Goal: Information Seeking & Learning: Compare options

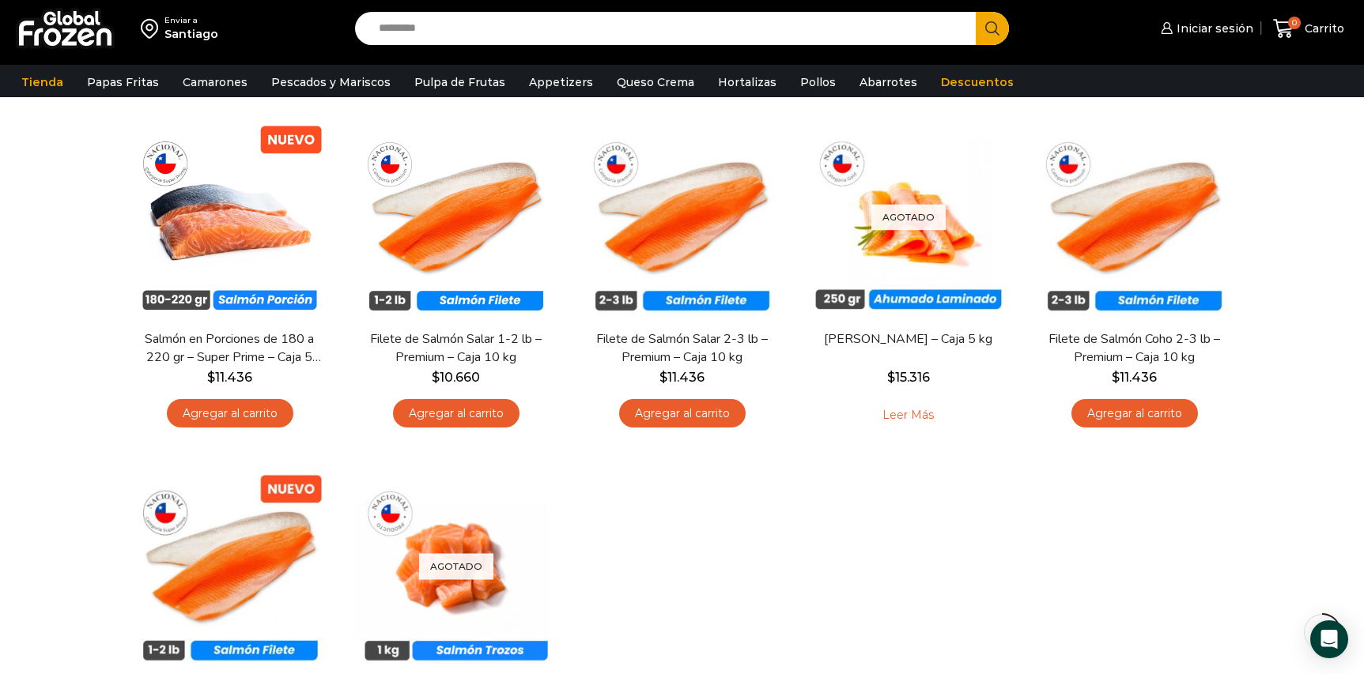
scroll to position [115, 0]
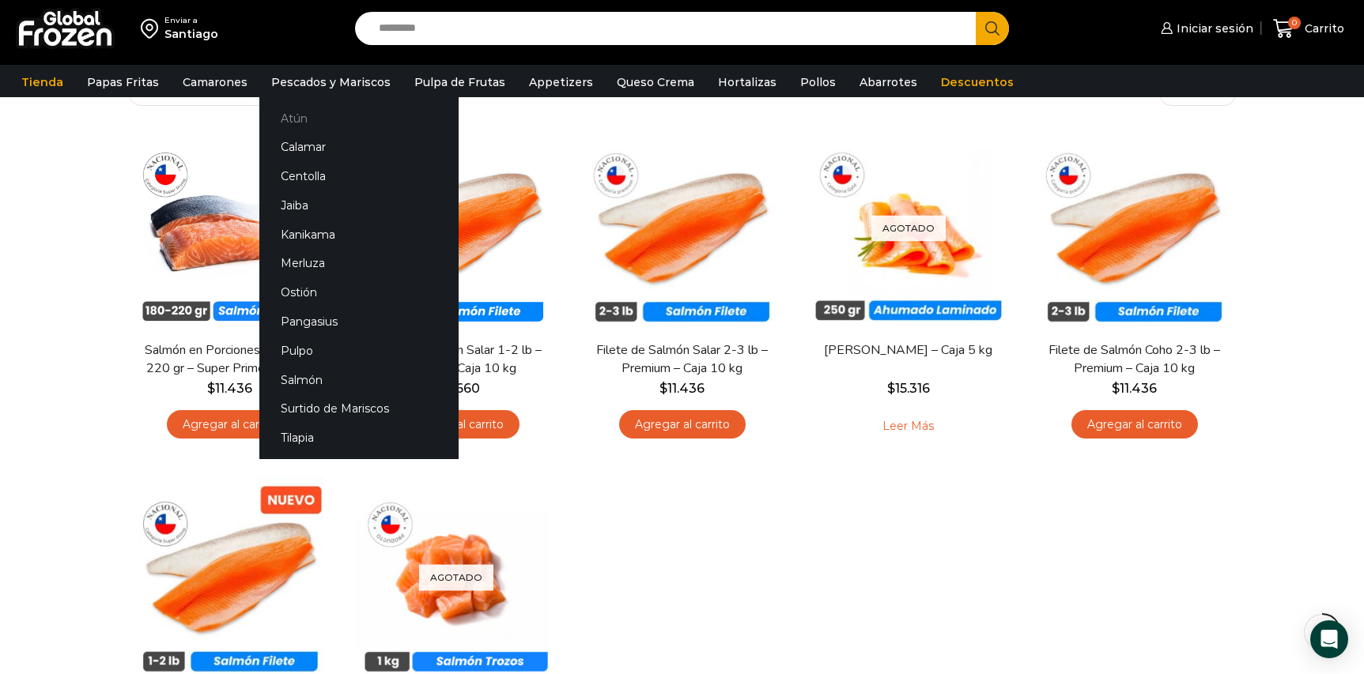
click at [298, 116] on link "Atún" at bounding box center [358, 118] width 199 height 29
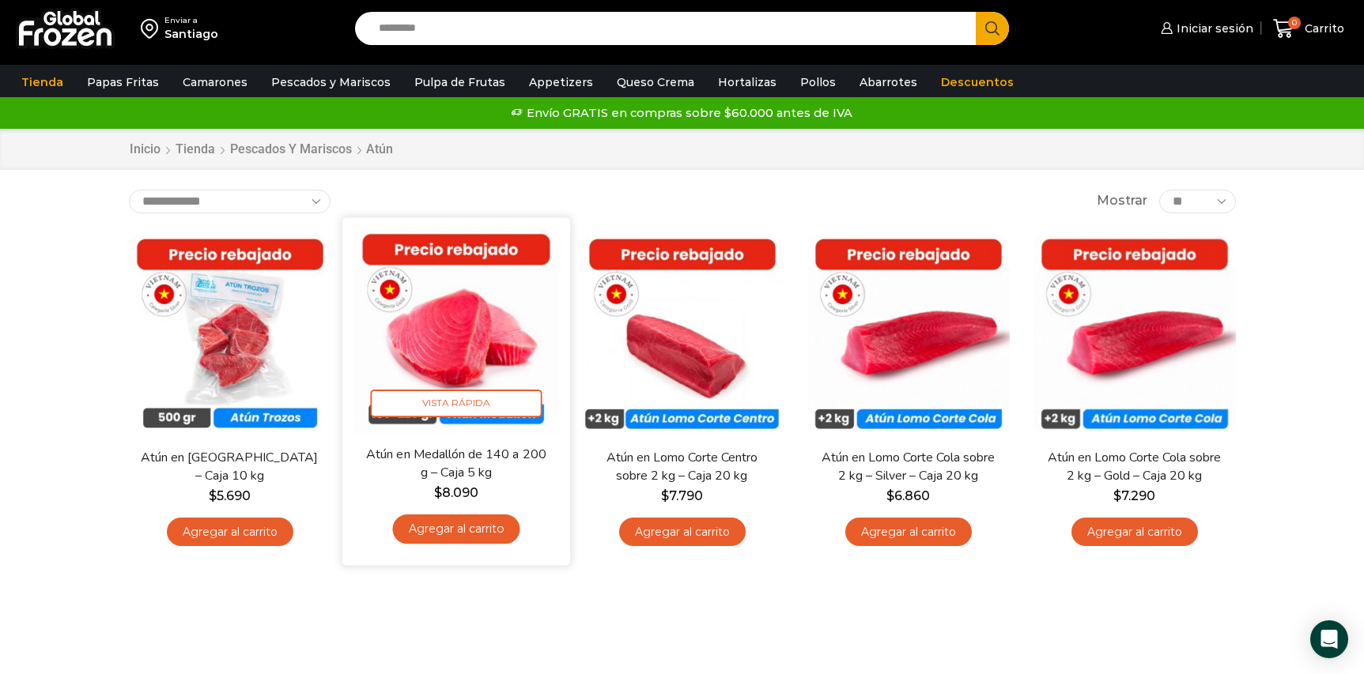
click at [429, 361] on img at bounding box center [456, 331] width 204 height 204
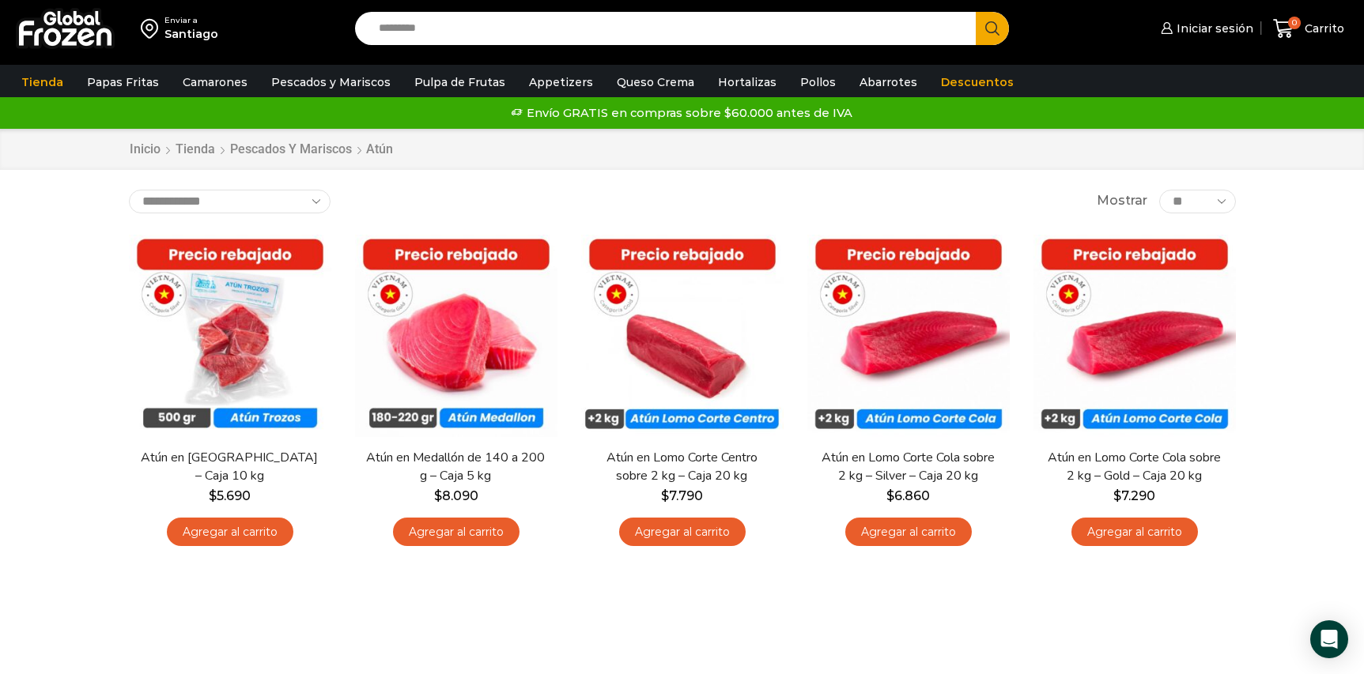
scroll to position [1, 0]
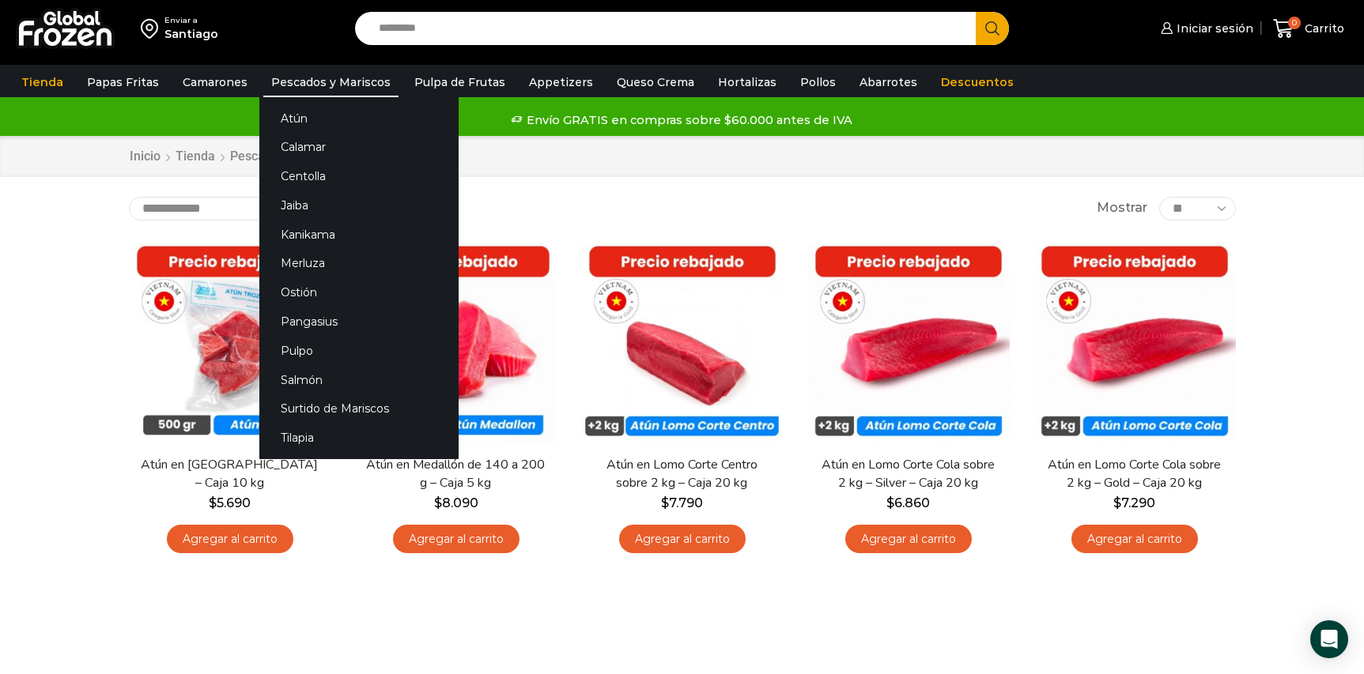
click at [342, 82] on link "Pescados y Mariscos" at bounding box center [330, 82] width 135 height 30
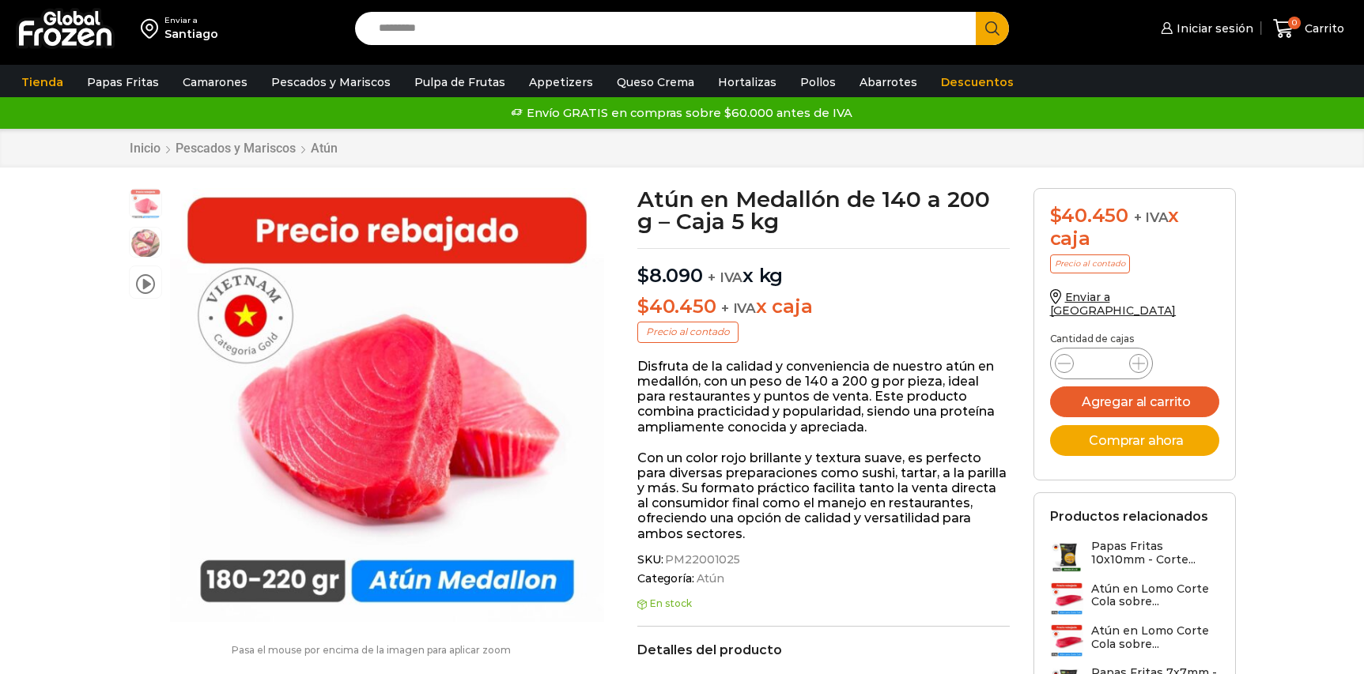
scroll to position [1, 0]
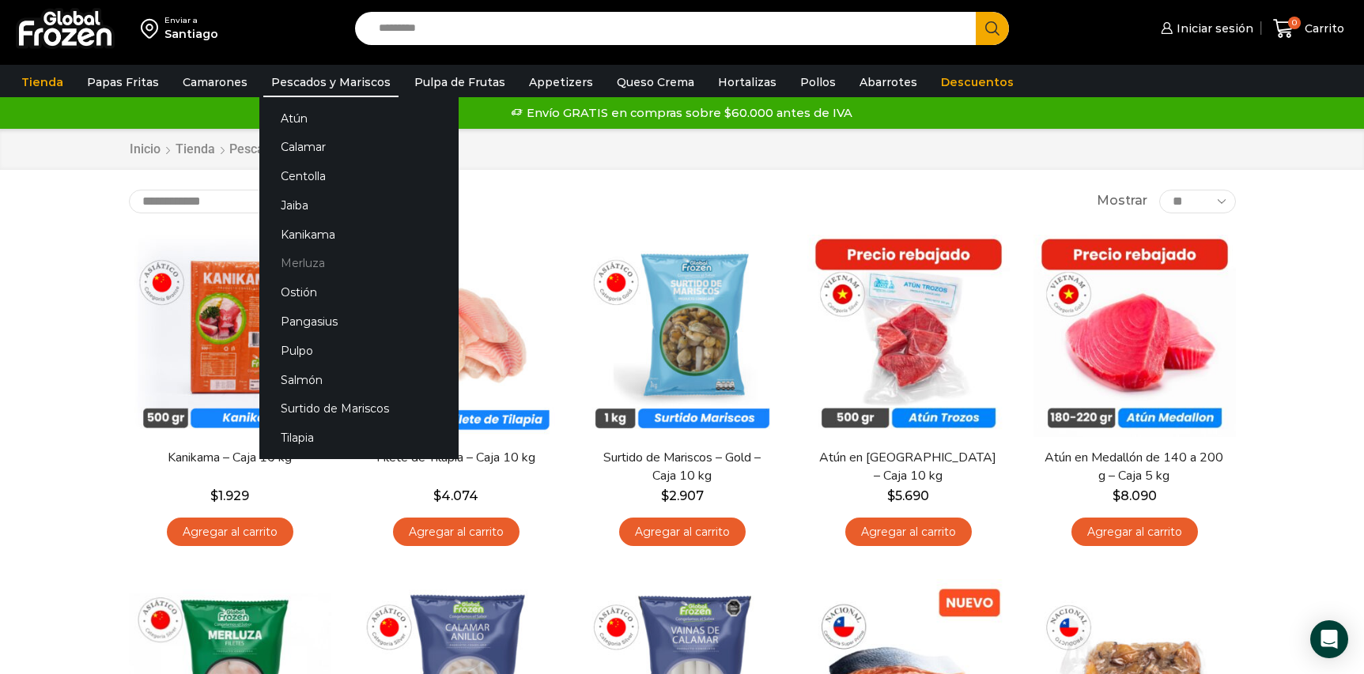
click at [313, 268] on link "Merluza" at bounding box center [358, 263] width 199 height 29
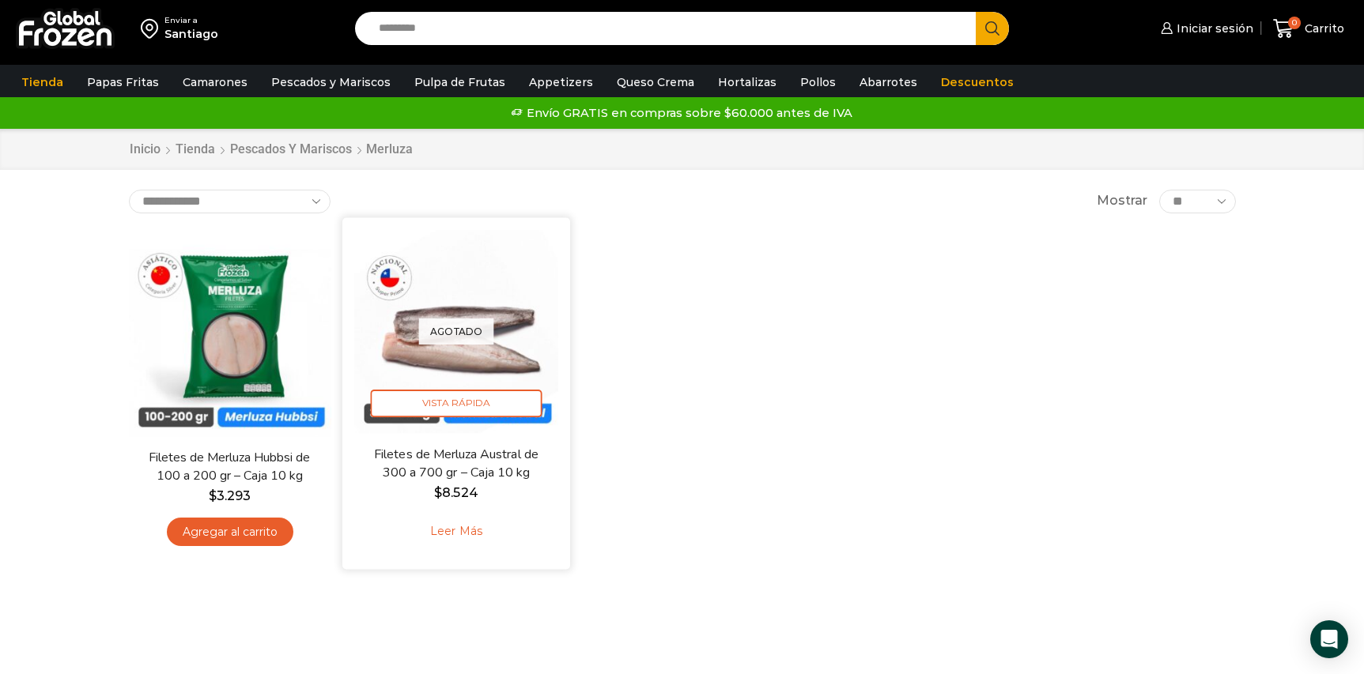
click at [467, 370] on div "Agotado [GEOGRAPHIC_DATA]" at bounding box center [456, 331] width 204 height 204
click at [463, 405] on span "Vista Rápida" at bounding box center [456, 404] width 172 height 28
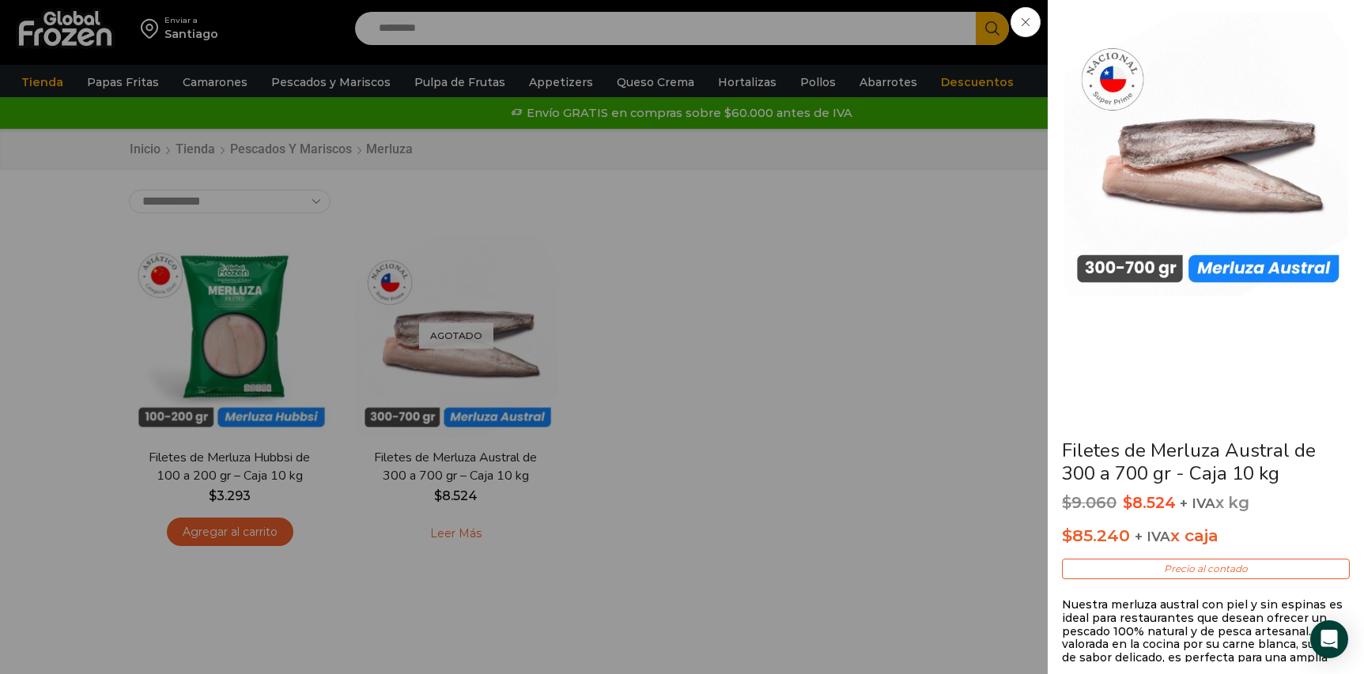
click at [613, 0] on div "Filetes de Merluza Austral de 300 a 700 gr - Caja 10 kg $ 9.060 Original price …" at bounding box center [682, 0] width 1364 height 0
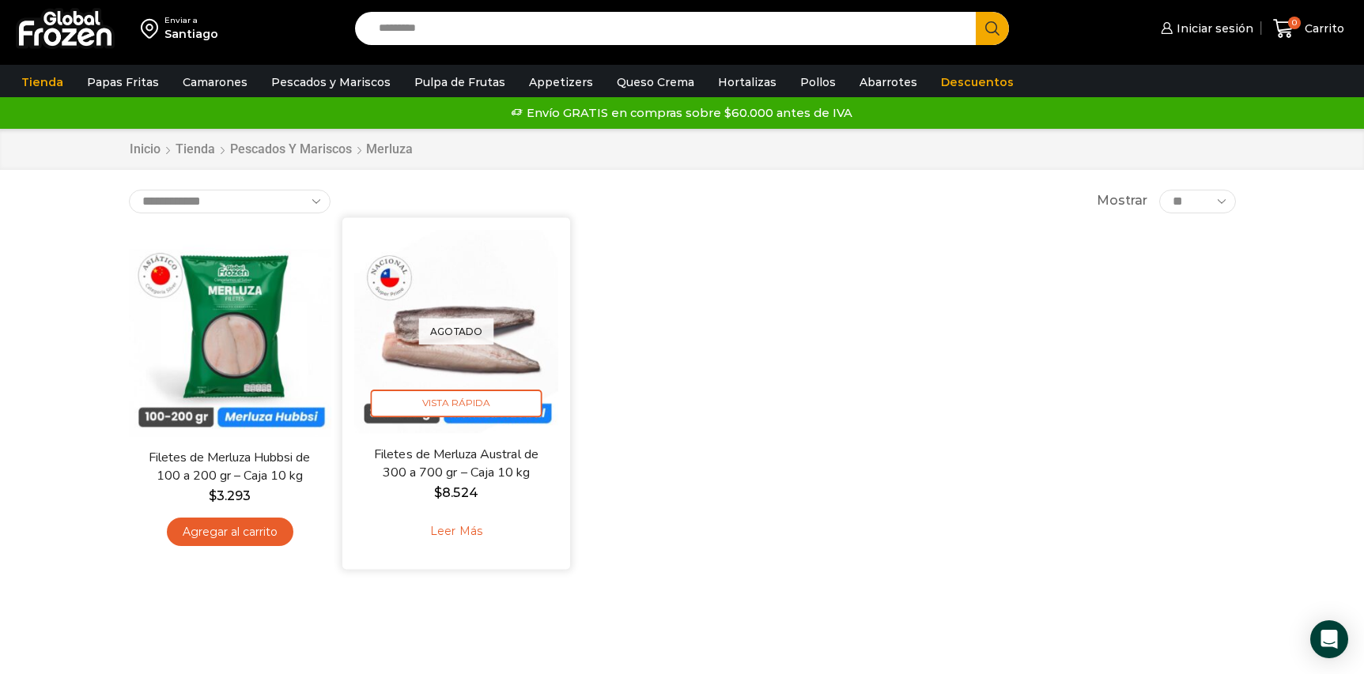
click at [375, 361] on div "Agotado Vista Rápida" at bounding box center [456, 331] width 204 height 204
click at [428, 397] on span "Vista Rápida" at bounding box center [456, 404] width 172 height 28
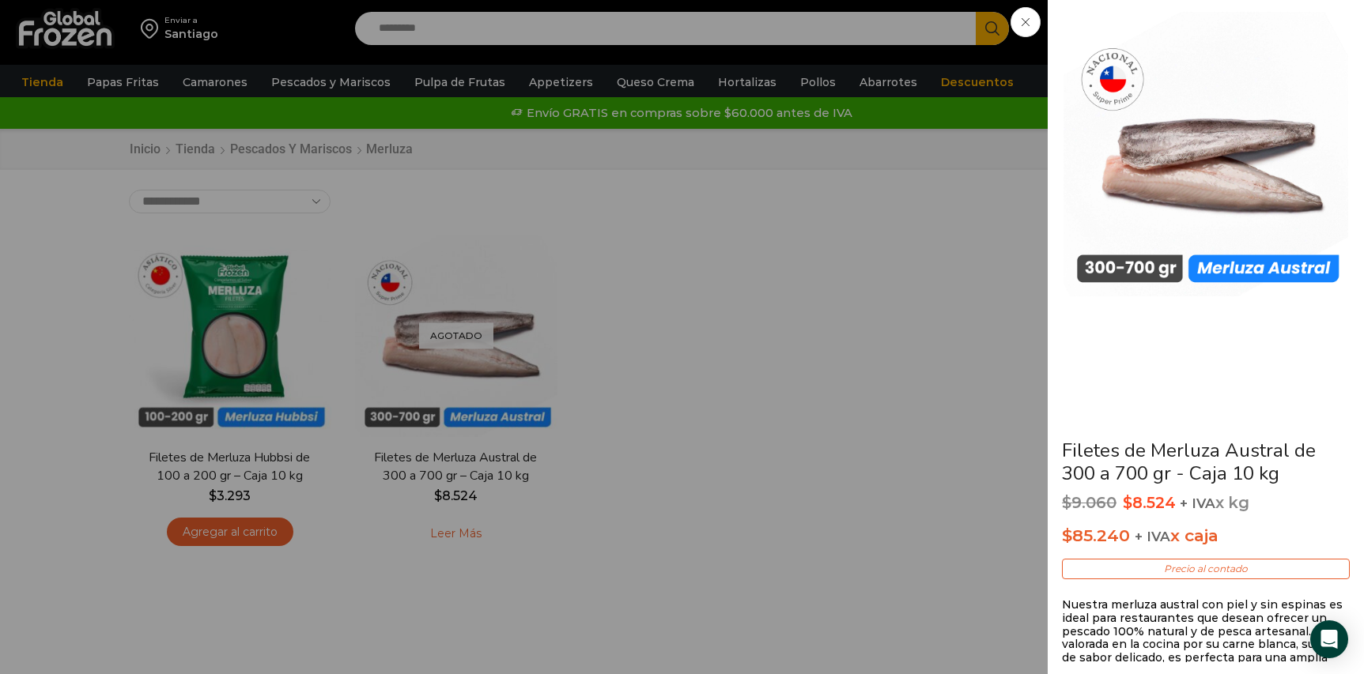
click at [550, 0] on div "Filetes de Merluza Austral de 300 a 700 gr - Caja 10 kg $ 9.060 Original price …" at bounding box center [682, 0] width 1364 height 0
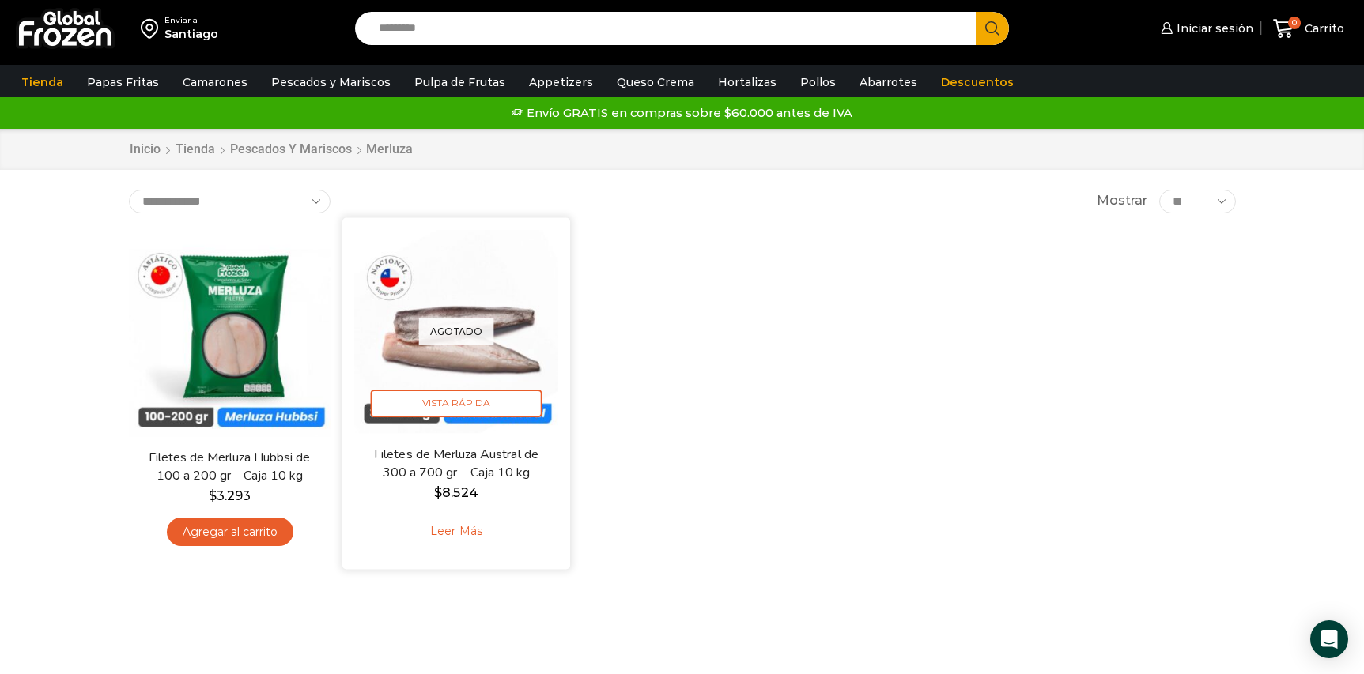
click at [463, 330] on p "Agotado" at bounding box center [455, 331] width 75 height 26
click at [455, 340] on p "Agotado" at bounding box center [455, 331] width 75 height 26
click at [455, 334] on p "Agotado" at bounding box center [455, 331] width 75 height 26
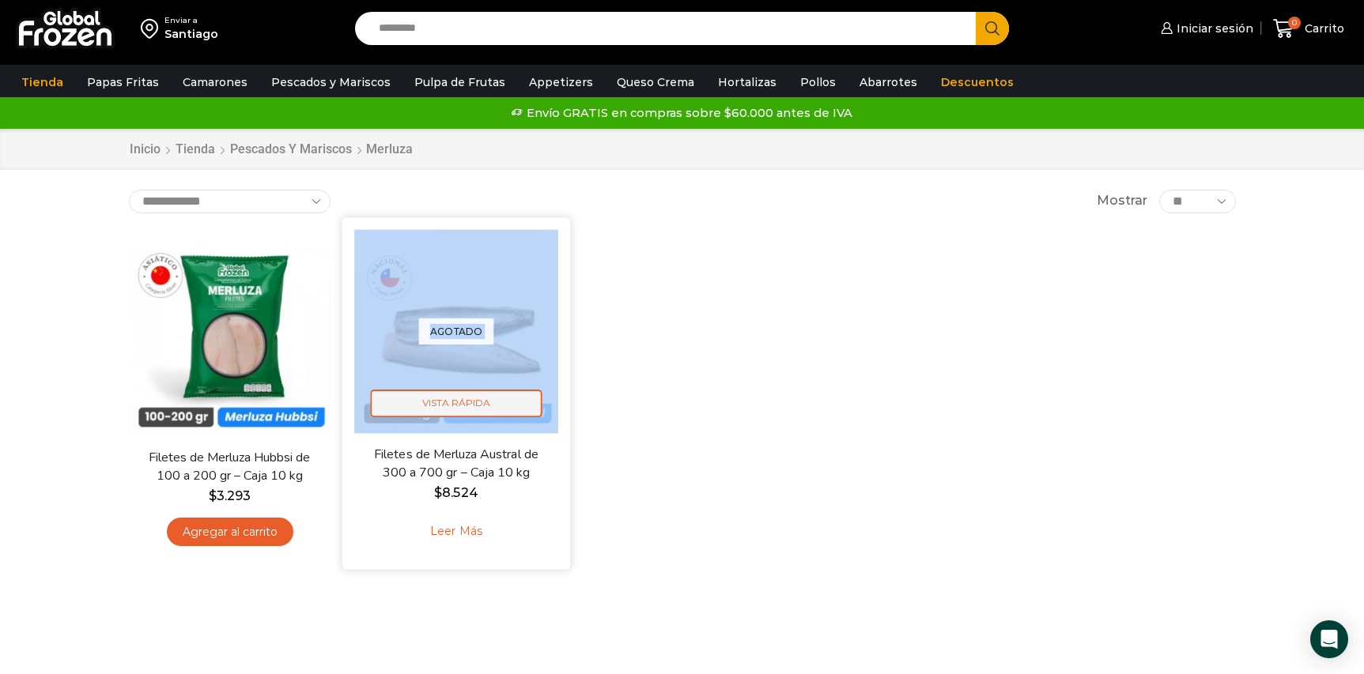
drag, startPoint x: 480, startPoint y: 323, endPoint x: 472, endPoint y: 414, distance: 91.3
click at [476, 349] on div "Agotado Vista Rápida" at bounding box center [456, 331] width 204 height 204
click at [463, 474] on link "Filetes de Merluza Austral de 300 a 700 gr – Caja 10 kg" at bounding box center [455, 463] width 183 height 37
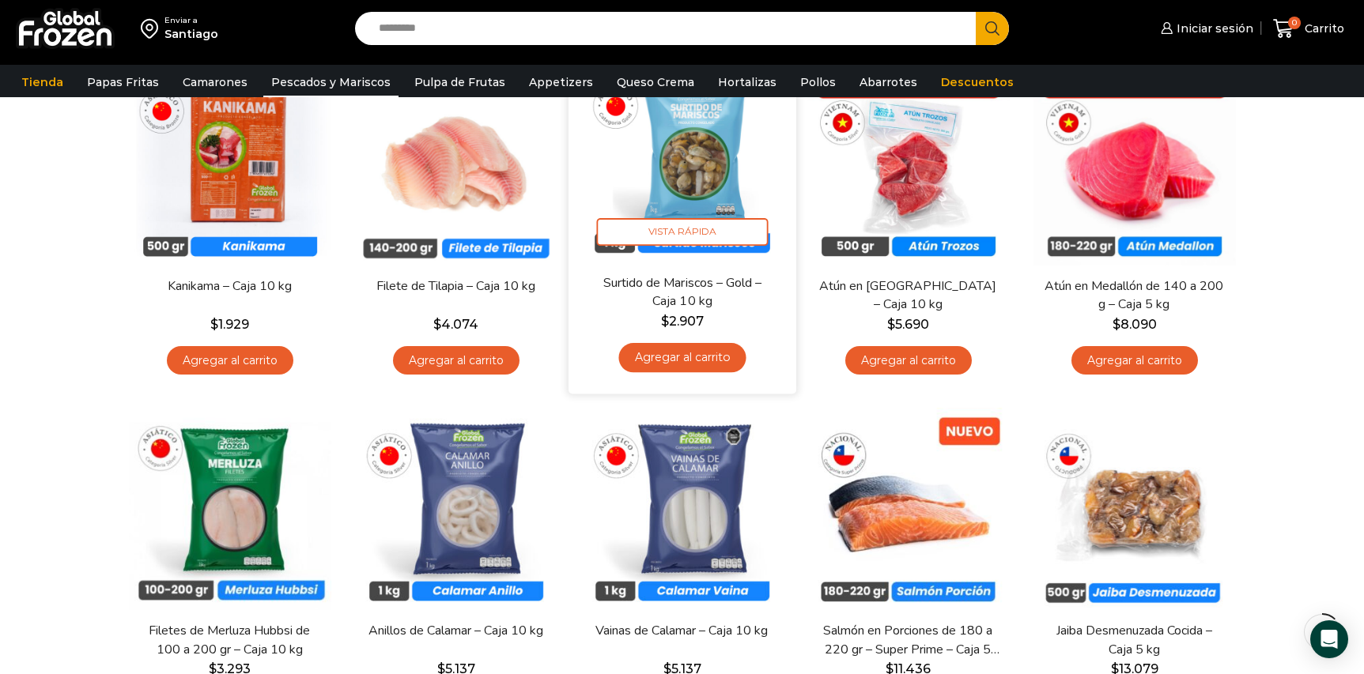
scroll to position [187, 0]
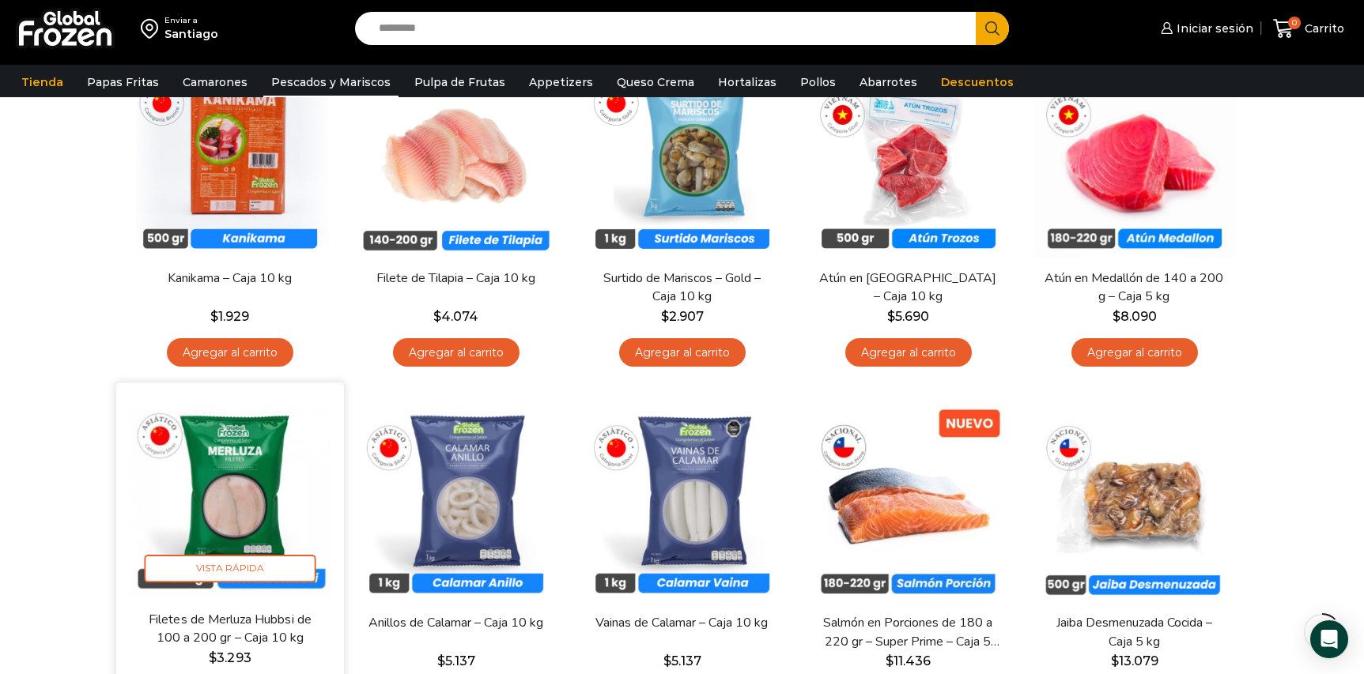
click at [198, 482] on img at bounding box center [230, 497] width 204 height 204
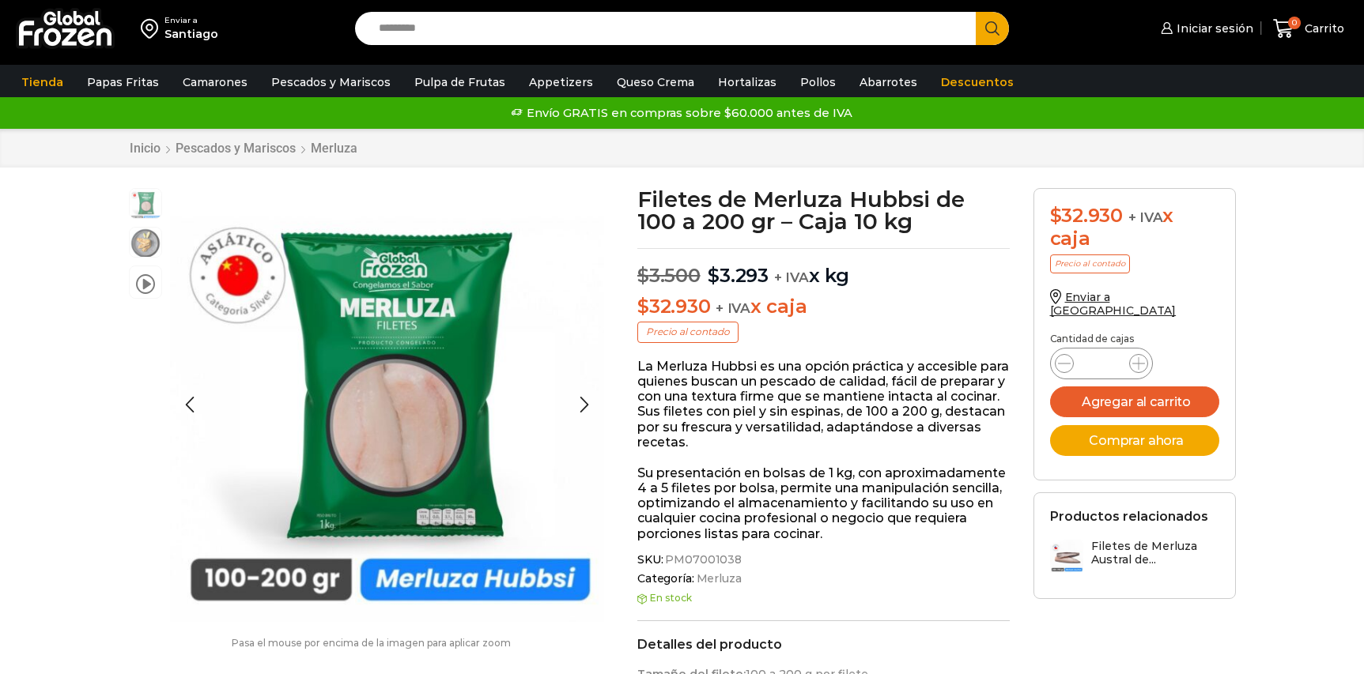
scroll to position [1, 0]
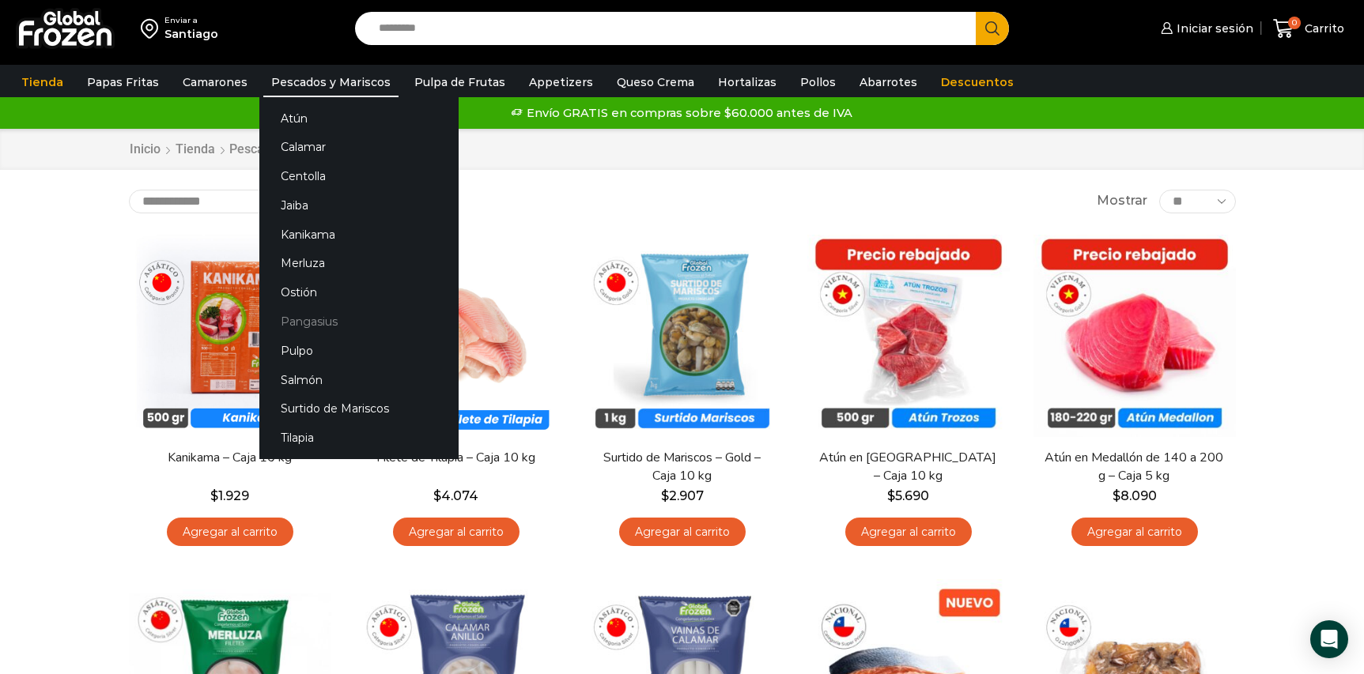
click at [319, 319] on link "Pangasius" at bounding box center [358, 322] width 199 height 29
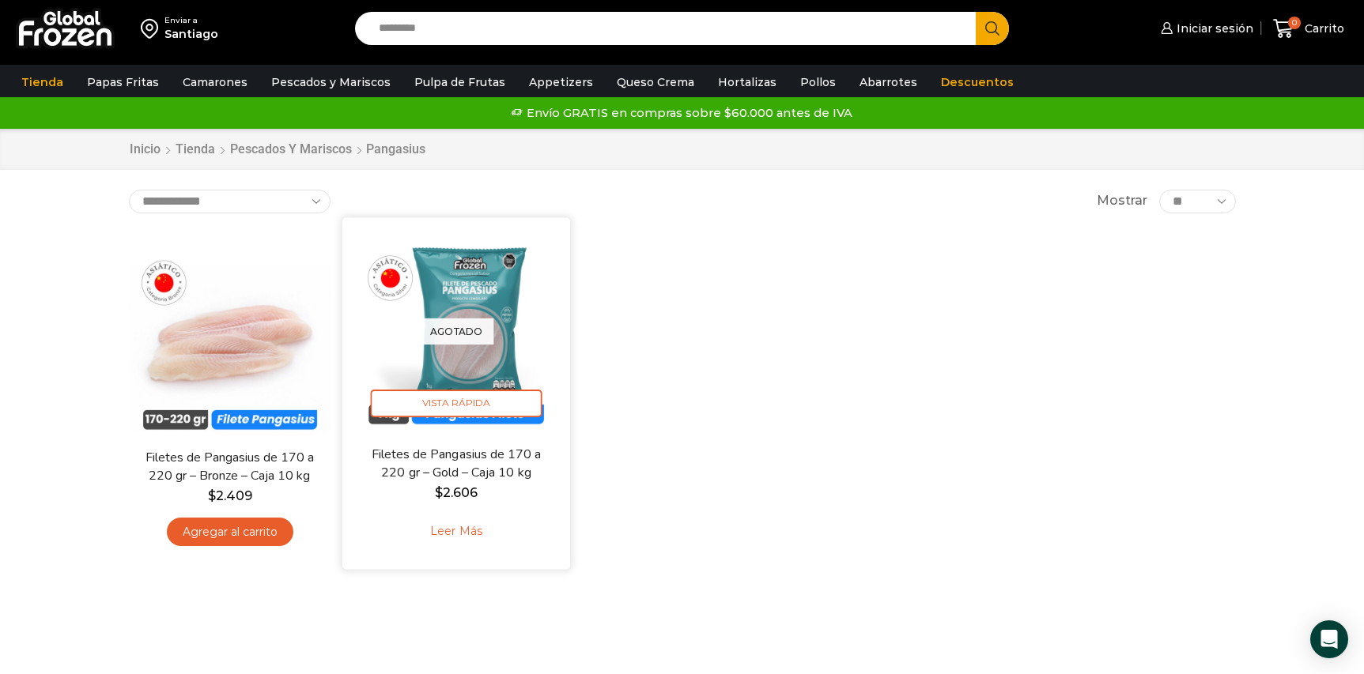
click at [483, 471] on link "Filetes de Pangasius de 170 a 220 gr – Gold – Caja 10 kg" at bounding box center [455, 463] width 183 height 37
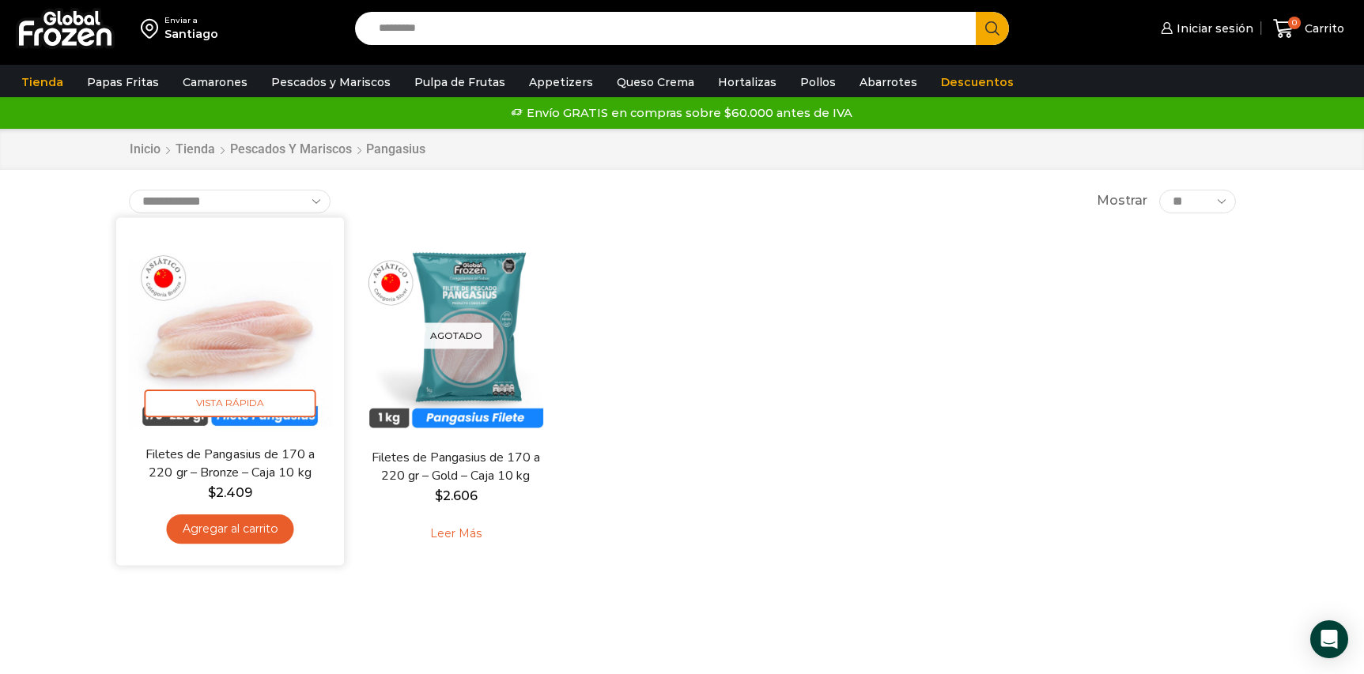
click at [265, 460] on link "Filetes de Pangasius de 170 a 220 gr – Bronze – Caja 10 kg" at bounding box center [229, 463] width 183 height 37
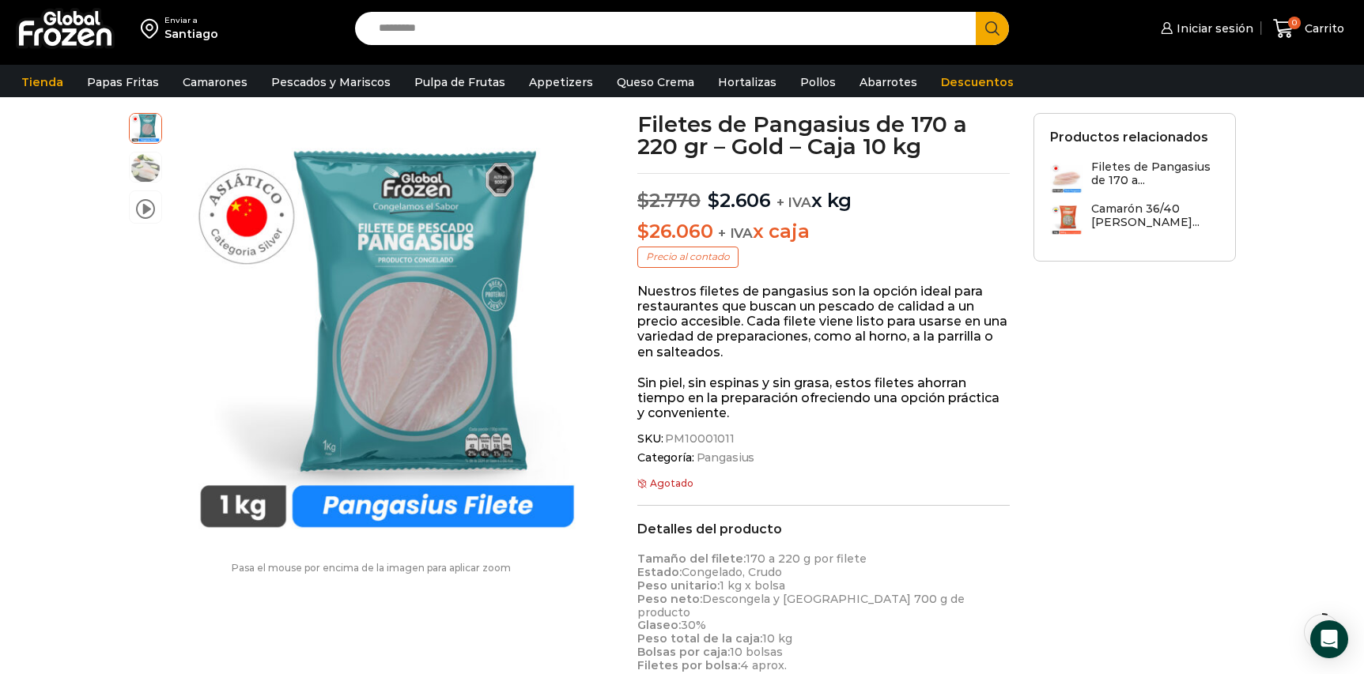
scroll to position [84, 0]
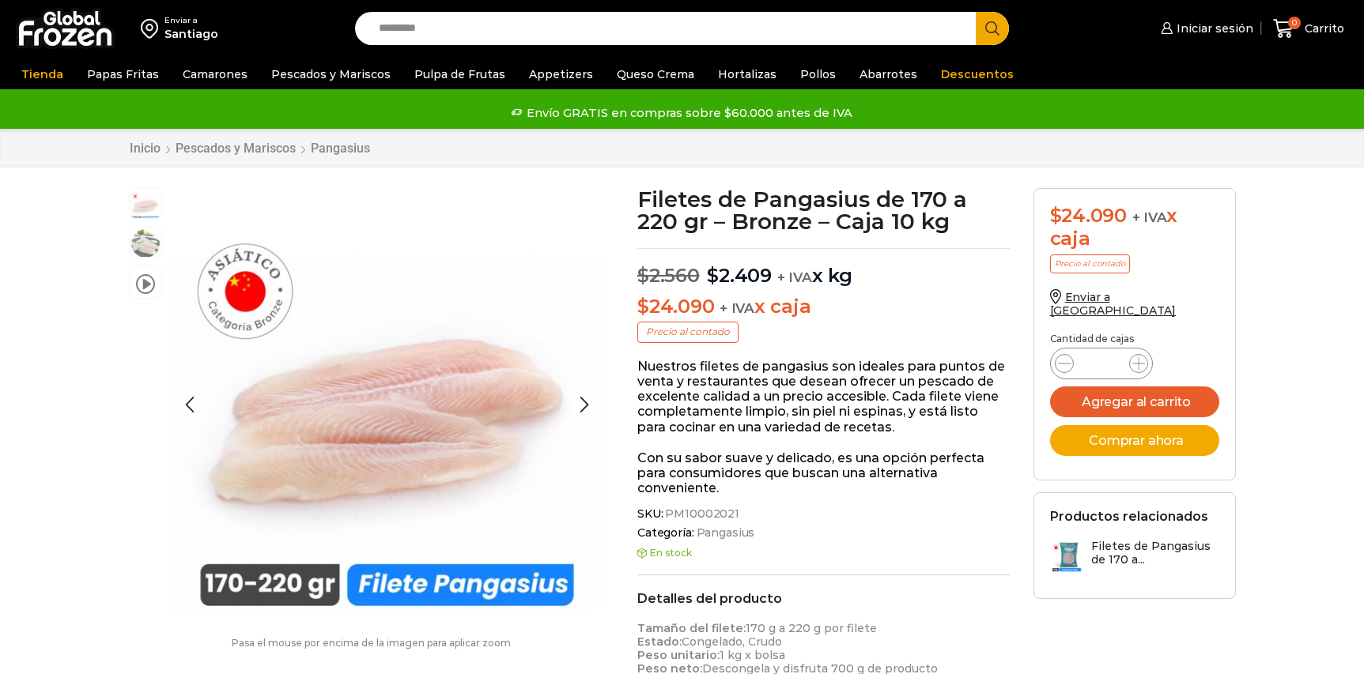
scroll to position [1, 0]
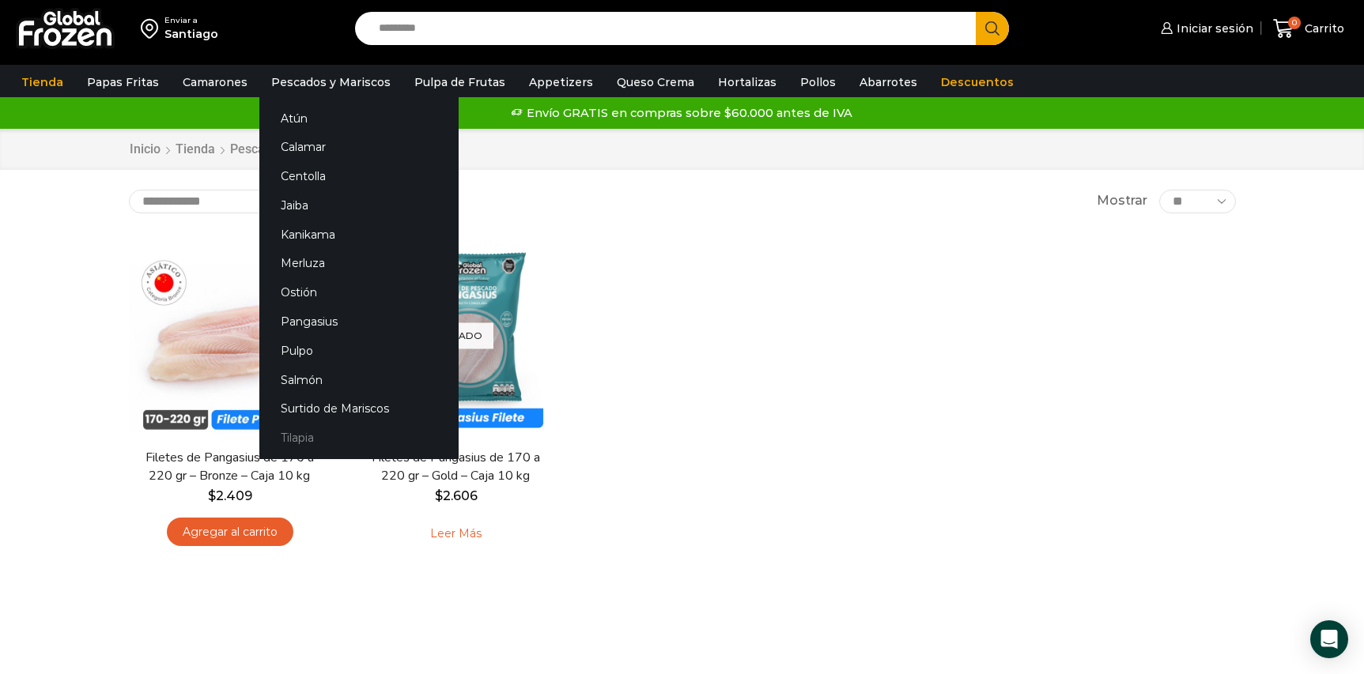
click at [327, 432] on link "Tilapia" at bounding box center [358, 438] width 199 height 29
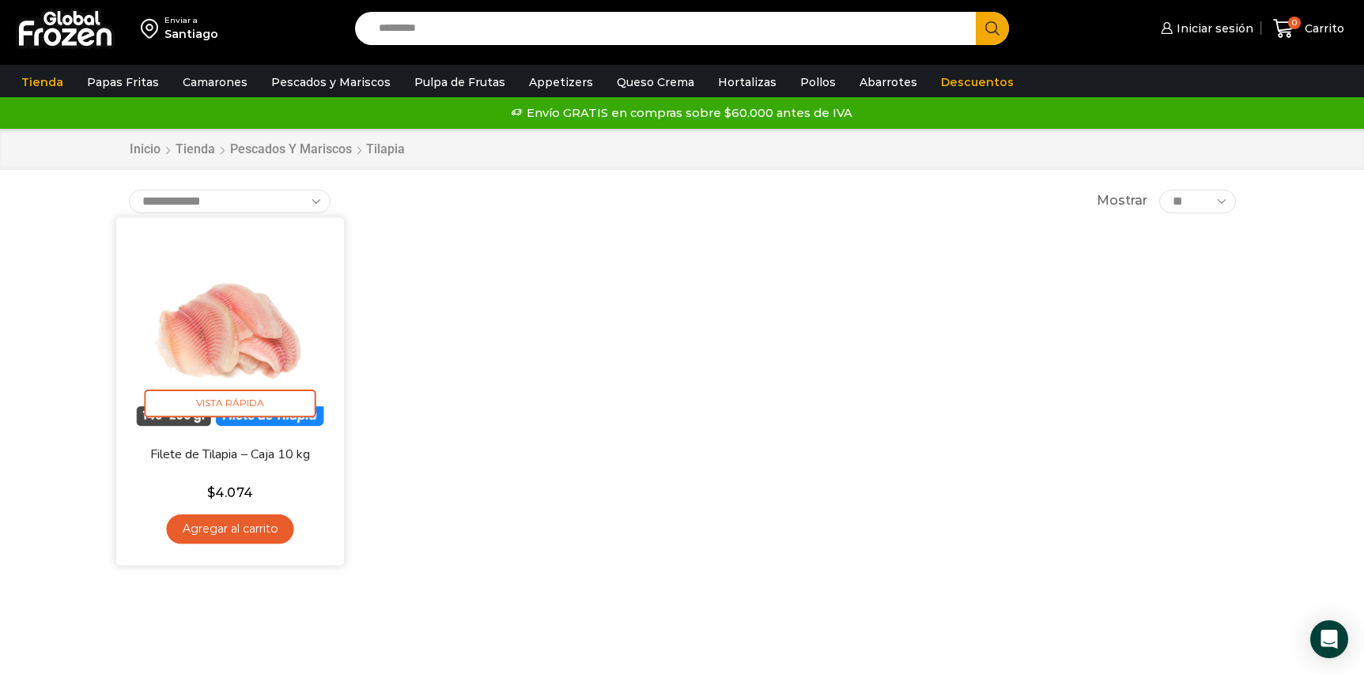
click at [230, 457] on link "Filete de Tilapia – Caja 10 kg" at bounding box center [229, 454] width 183 height 18
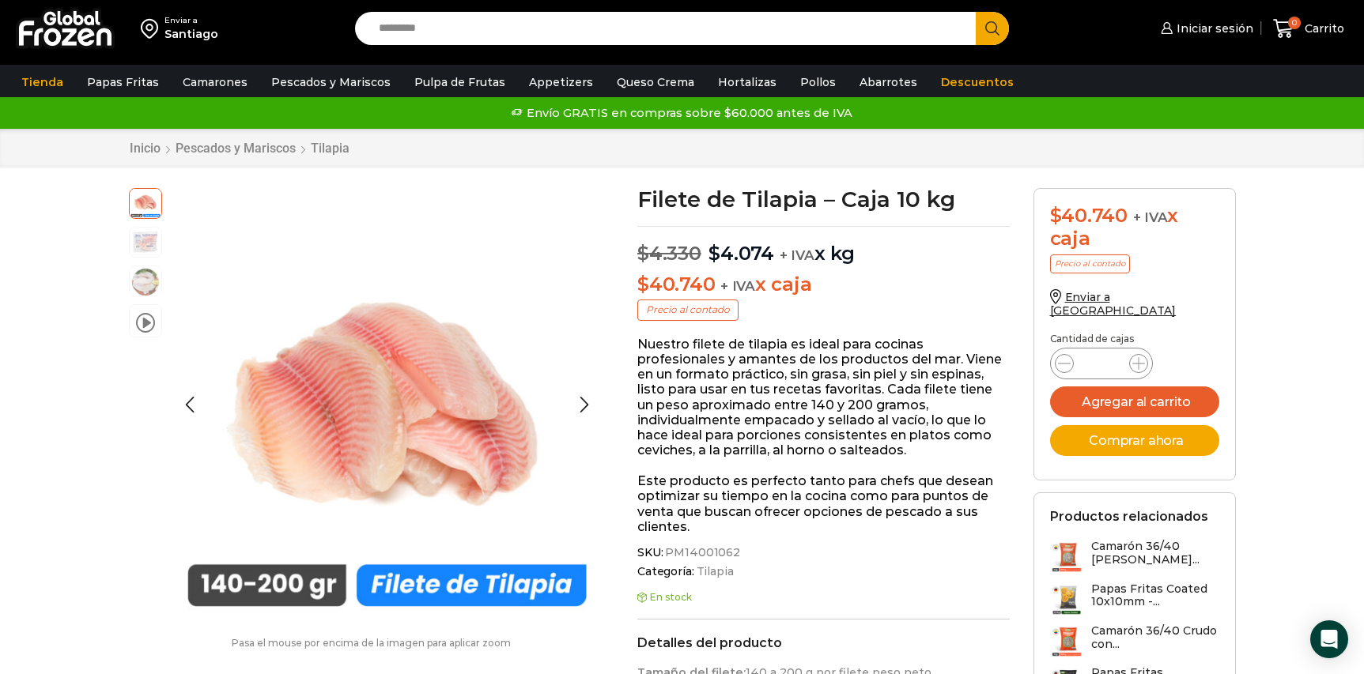
click at [138, 249] on img at bounding box center [146, 241] width 32 height 32
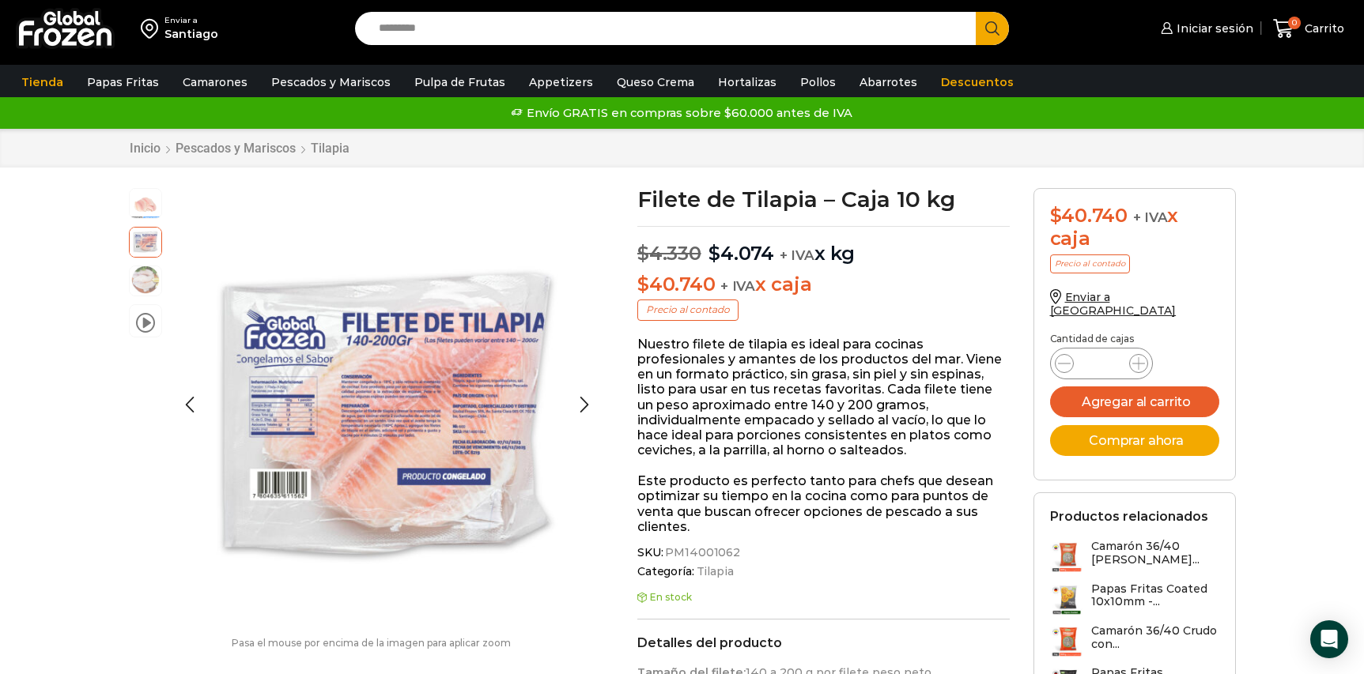
click at [136, 269] on img at bounding box center [146, 280] width 32 height 32
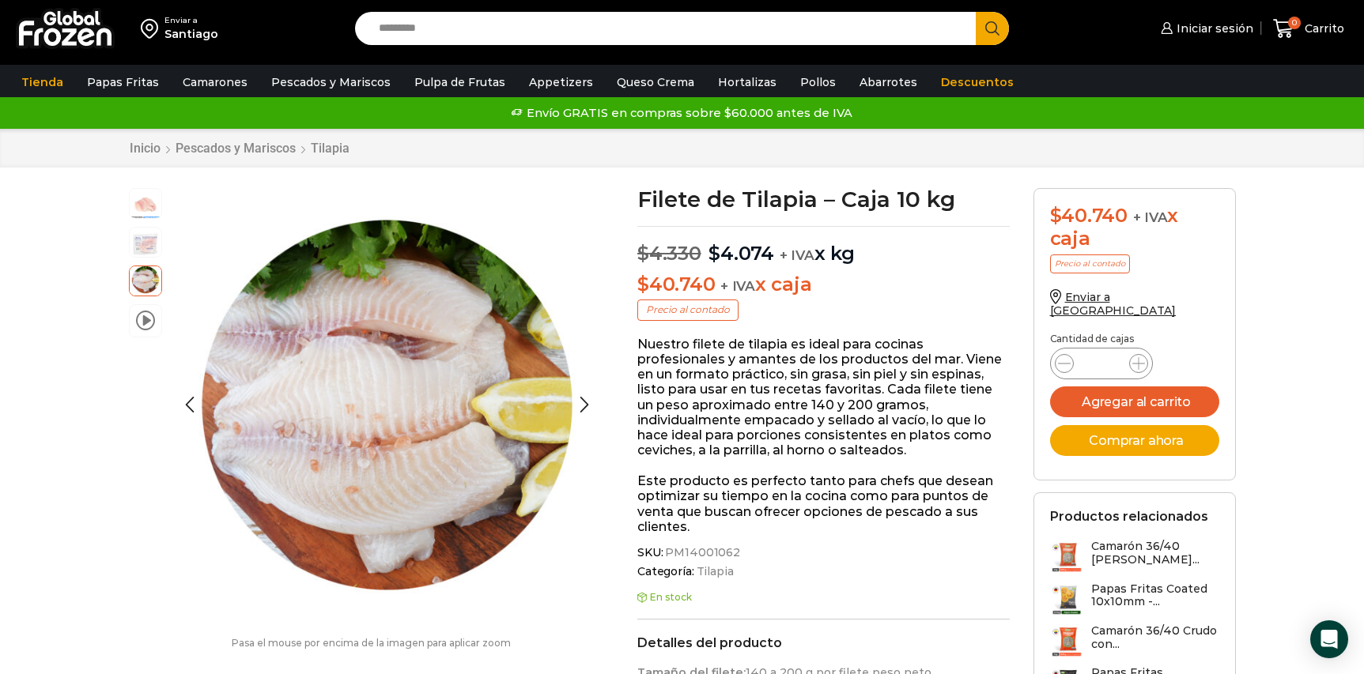
click at [140, 308] on li "video" at bounding box center [145, 320] width 33 height 33
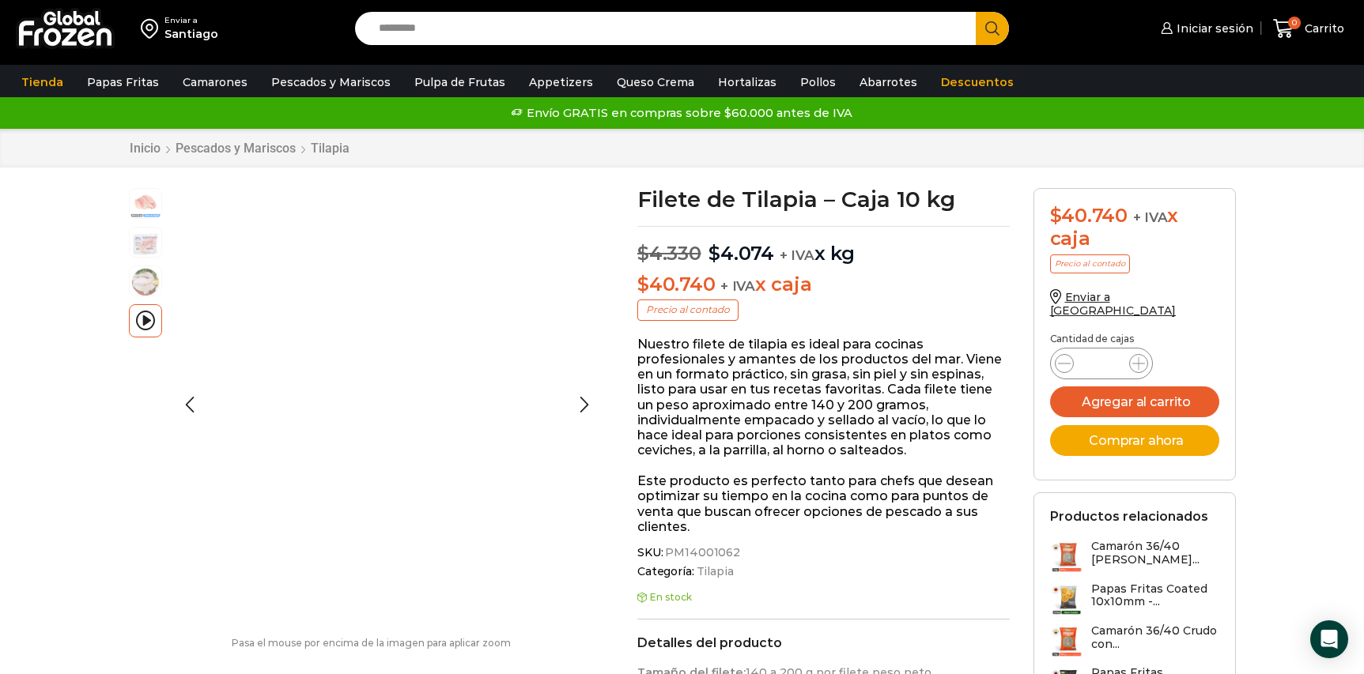
click at [148, 210] on img at bounding box center [146, 203] width 32 height 32
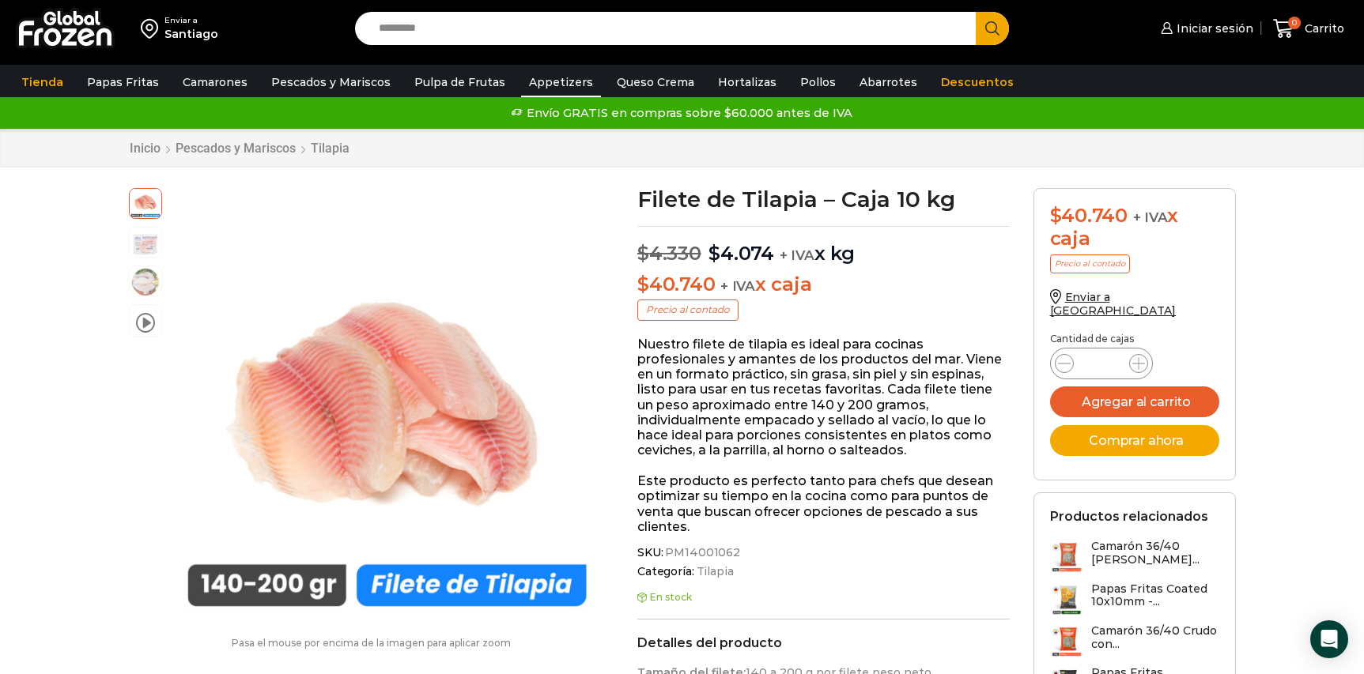
click at [543, 84] on link "Appetizers" at bounding box center [561, 82] width 80 height 30
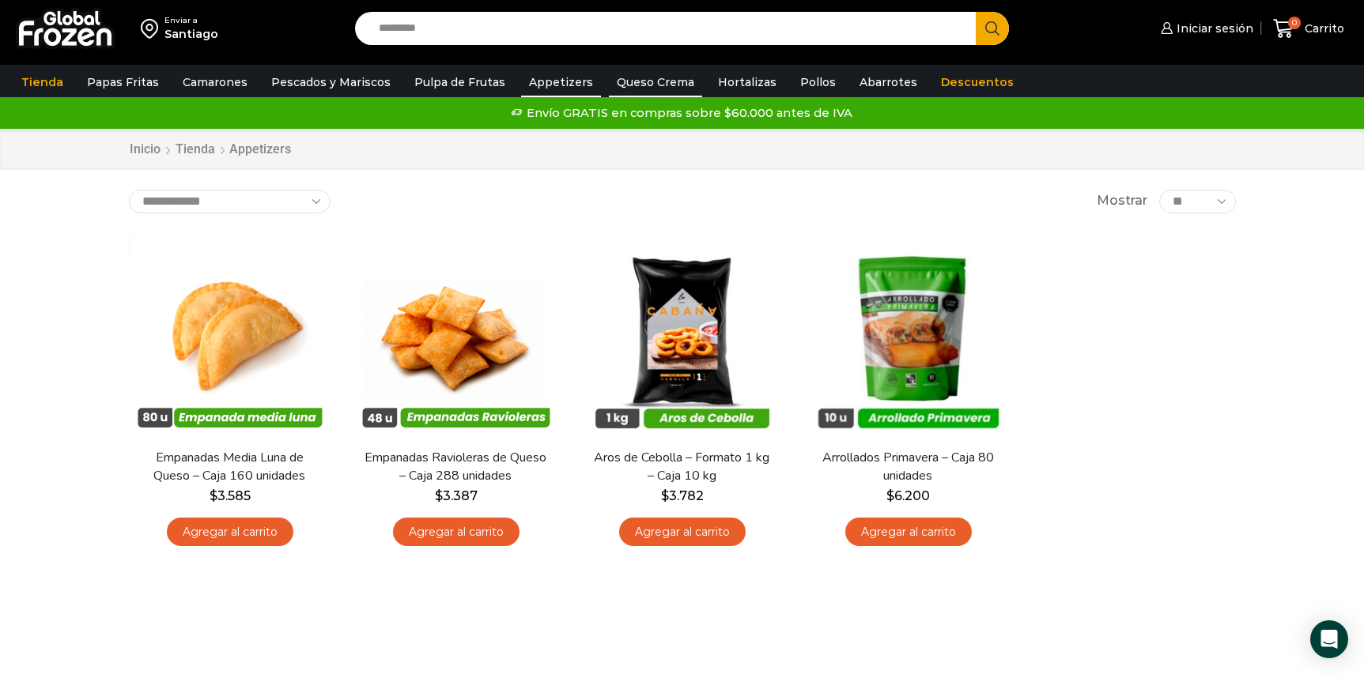
click at [639, 79] on link "Queso Crema" at bounding box center [655, 82] width 93 height 30
